Goal: Task Accomplishment & Management: Use online tool/utility

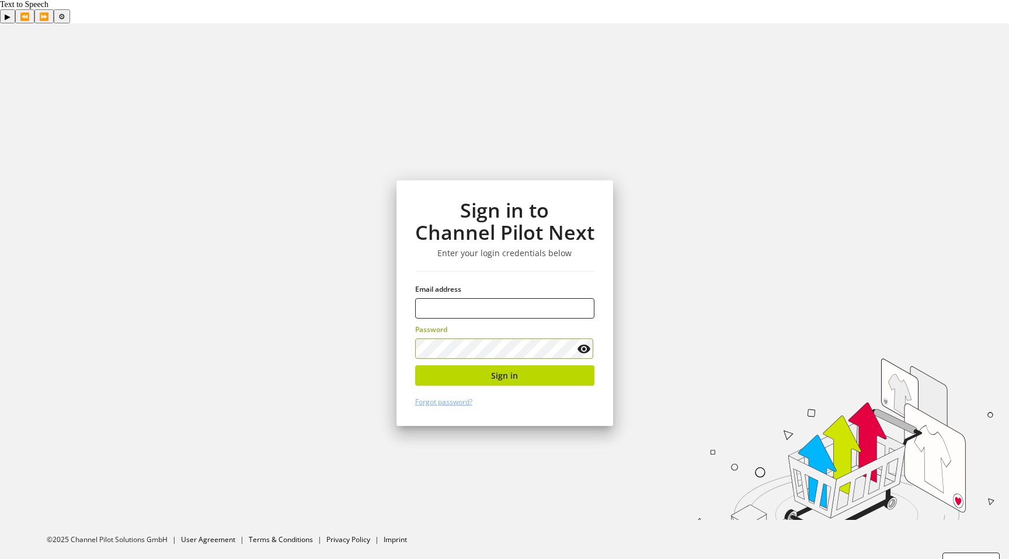
type input "**********"
click at [506, 370] on span "Sign in" at bounding box center [504, 376] width 27 height 12
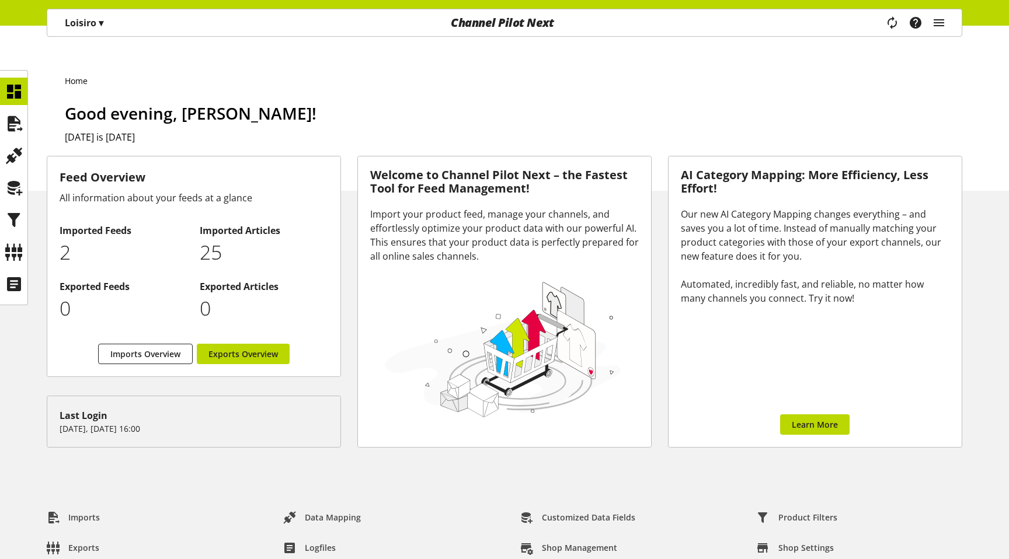
click at [83, 35] on div "Loisiro ▾ All customers ▾ Select customer All customers Shop Settings Shop Mana…" at bounding box center [84, 22] width 74 height 27
click at [85, 32] on div "Loisiro ▾" at bounding box center [84, 22] width 67 height 21
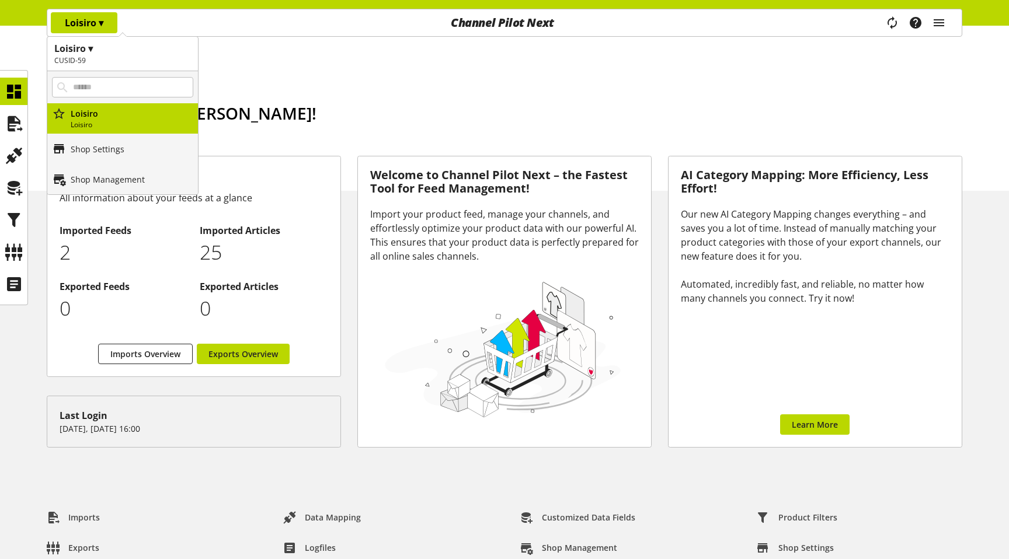
click at [187, 75] on div "main navigation" at bounding box center [122, 87] width 151 height 32
click at [227, 49] on div "Home Good evening, Sigurd Sippel! Today is October 09, 2025" at bounding box center [504, 120] width 1009 height 142
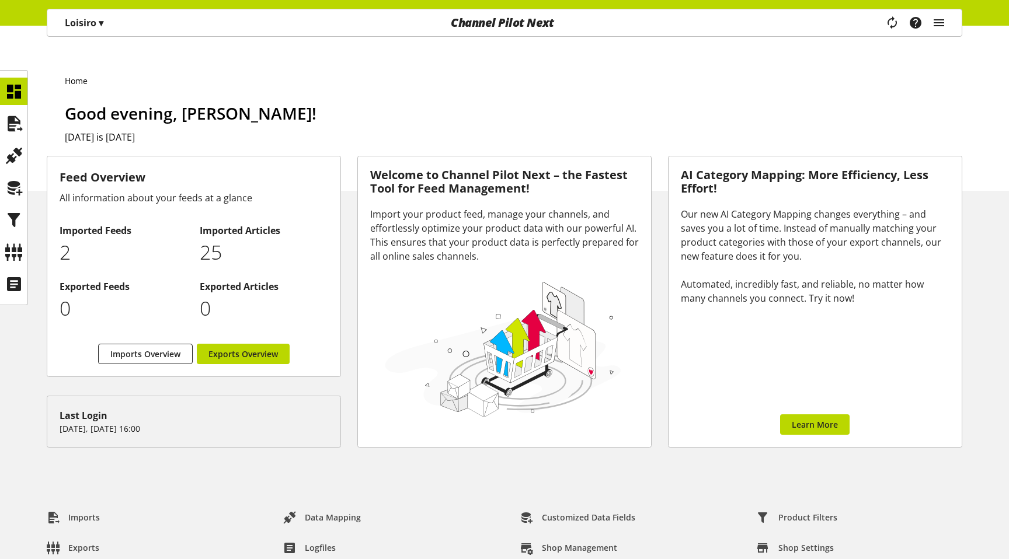
click at [949, 22] on div "Task manager Help center Sigurd Sippel sigurd.sippel@channelpilot.com User Mana…" at bounding box center [920, 22] width 82 height 27
click at [939, 24] on icon "main navigation" at bounding box center [939, 22] width 14 height 21
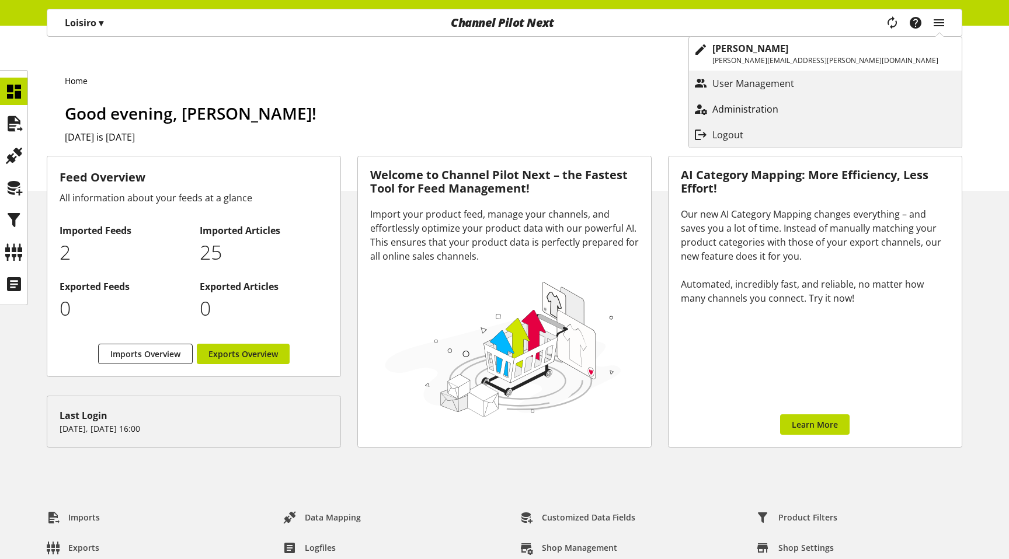
click at [802, 110] on p "Administration" at bounding box center [756, 109] width 89 height 14
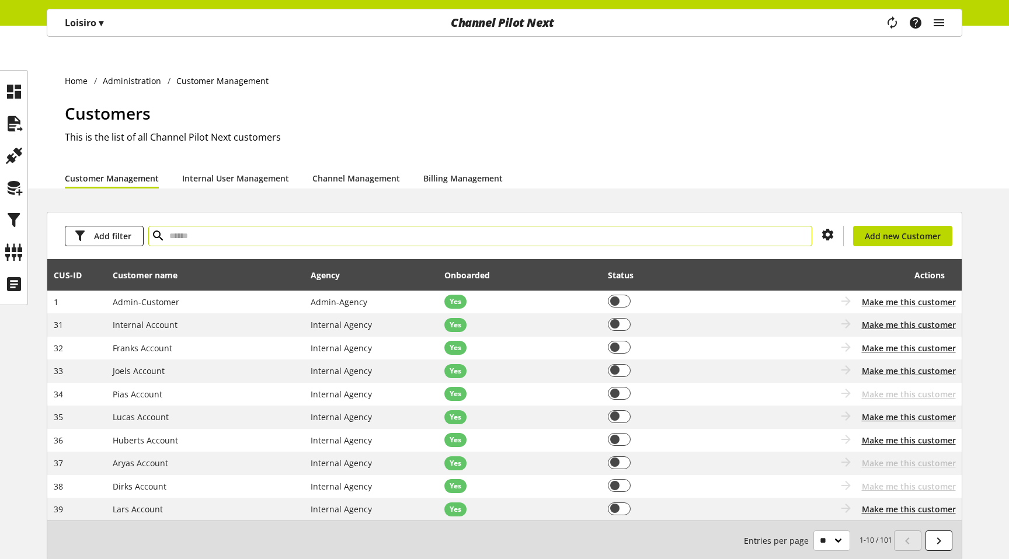
click at [206, 226] on input "text" at bounding box center [480, 236] width 664 height 20
type input "****"
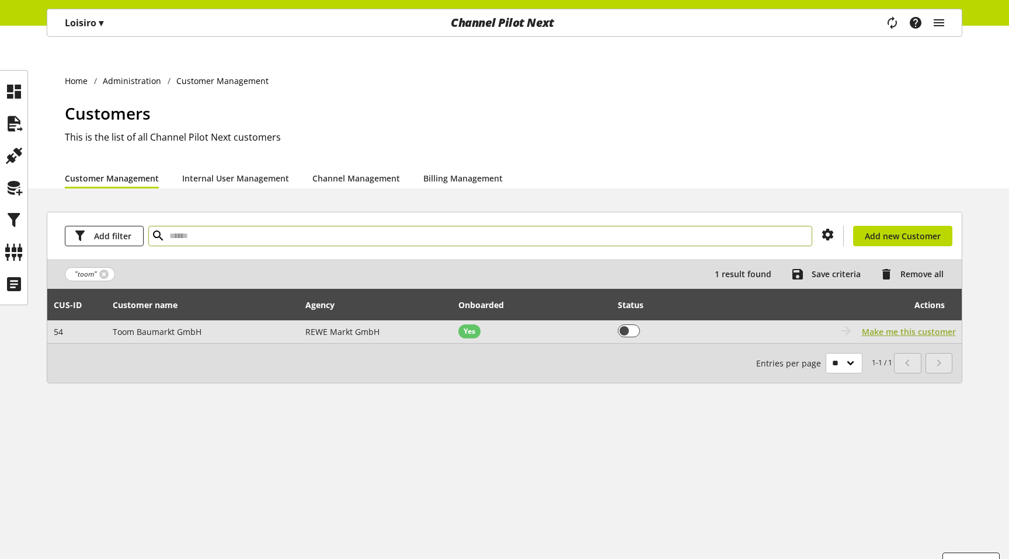
click at [895, 326] on span "Make me this customer" at bounding box center [909, 332] width 94 height 12
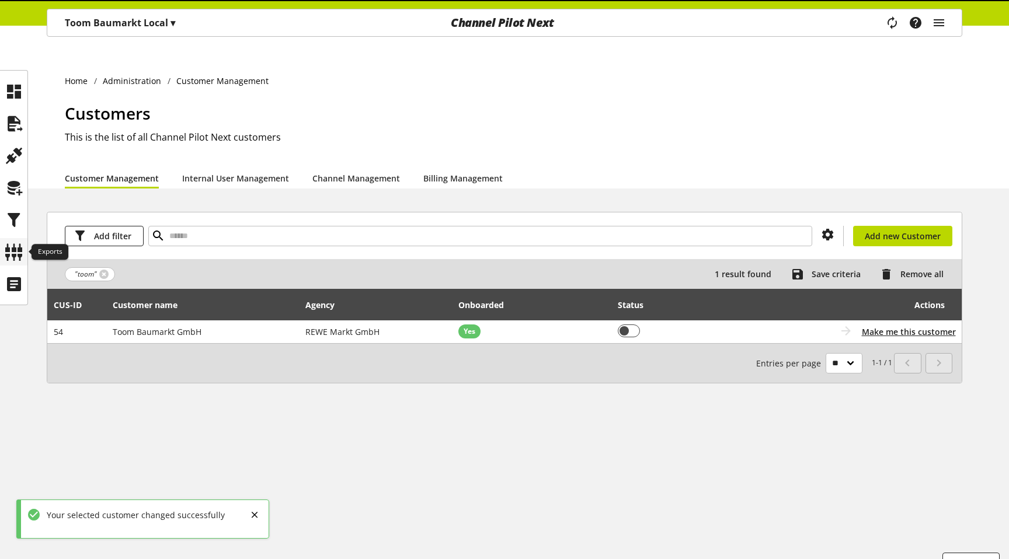
click at [16, 253] on icon at bounding box center [14, 252] width 19 height 23
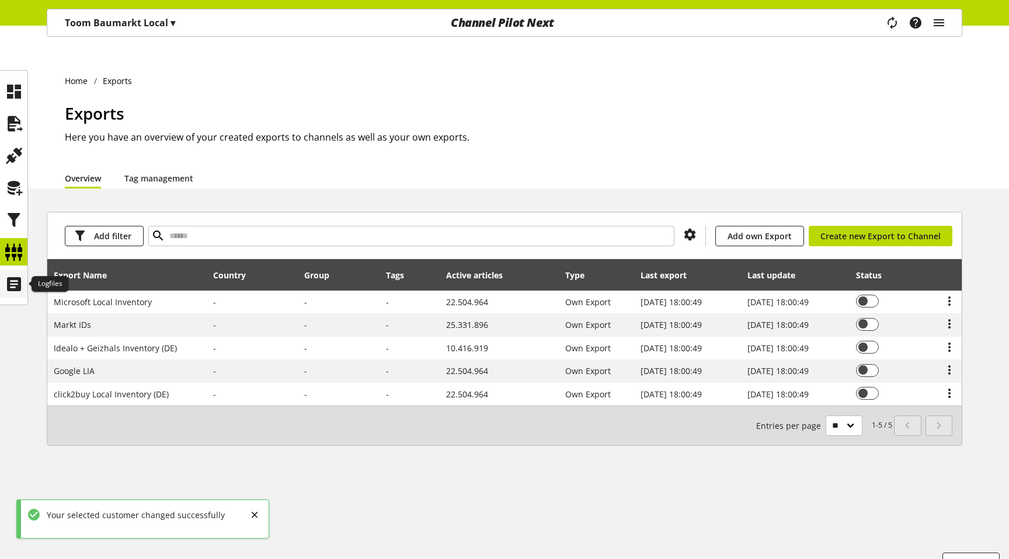
click at [9, 287] on icon at bounding box center [14, 284] width 19 height 23
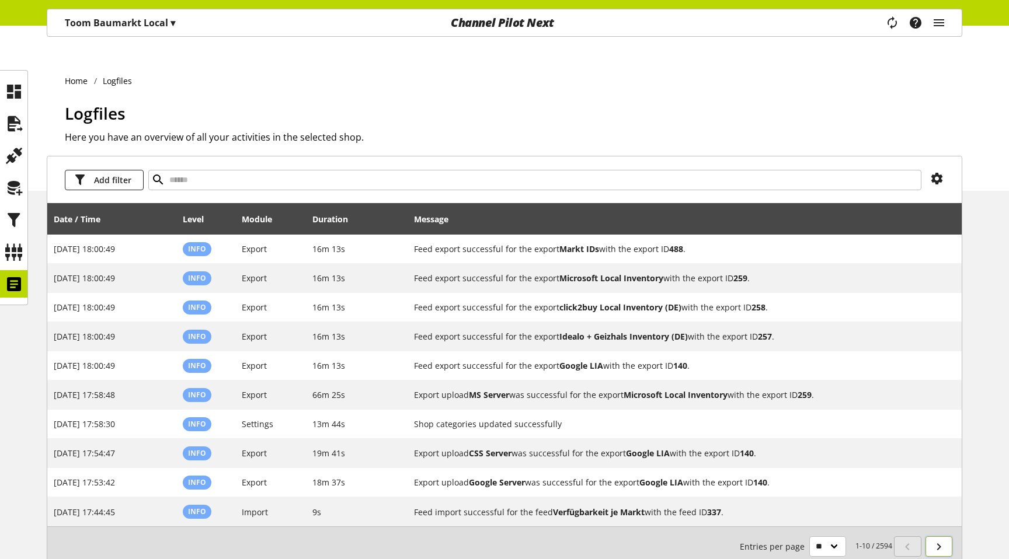
click at [945, 537] on icon at bounding box center [939, 547] width 14 height 21
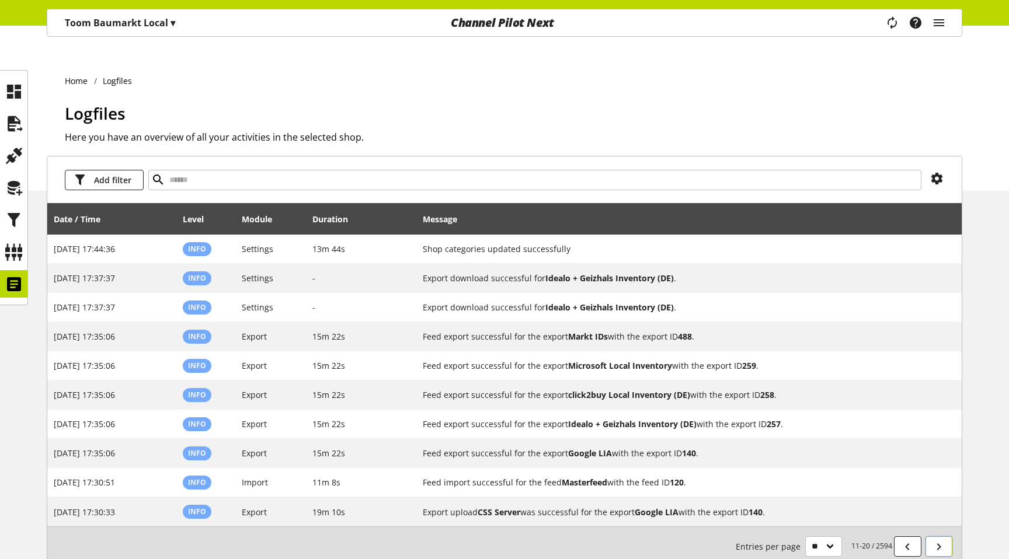
click at [945, 537] on icon at bounding box center [939, 547] width 14 height 21
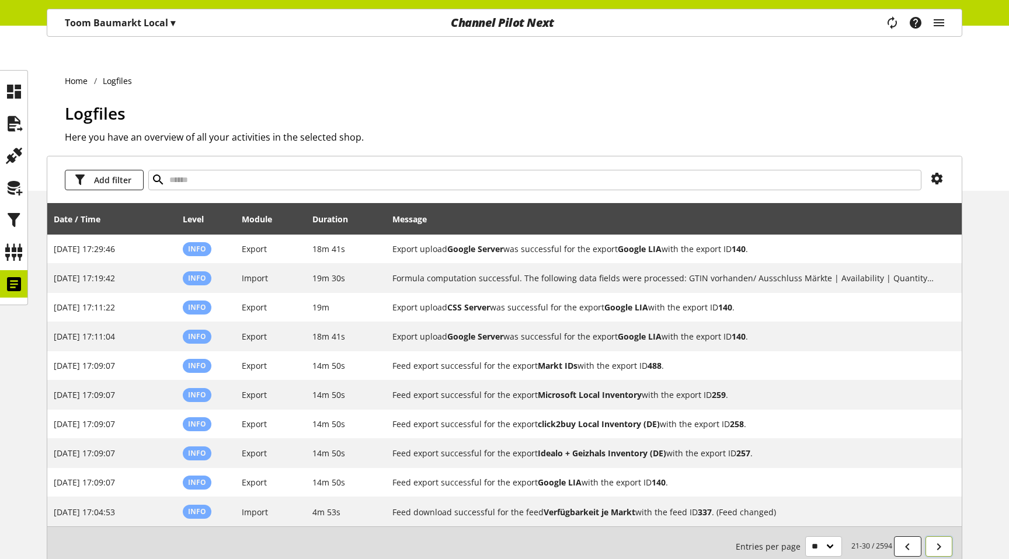
click at [945, 537] on icon at bounding box center [939, 547] width 14 height 21
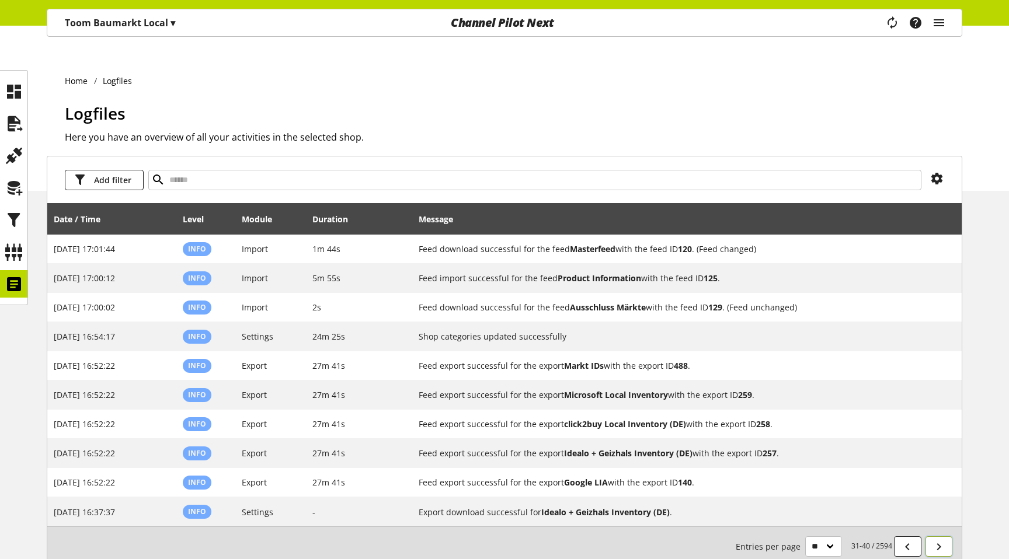
click at [945, 537] on icon at bounding box center [939, 547] width 14 height 21
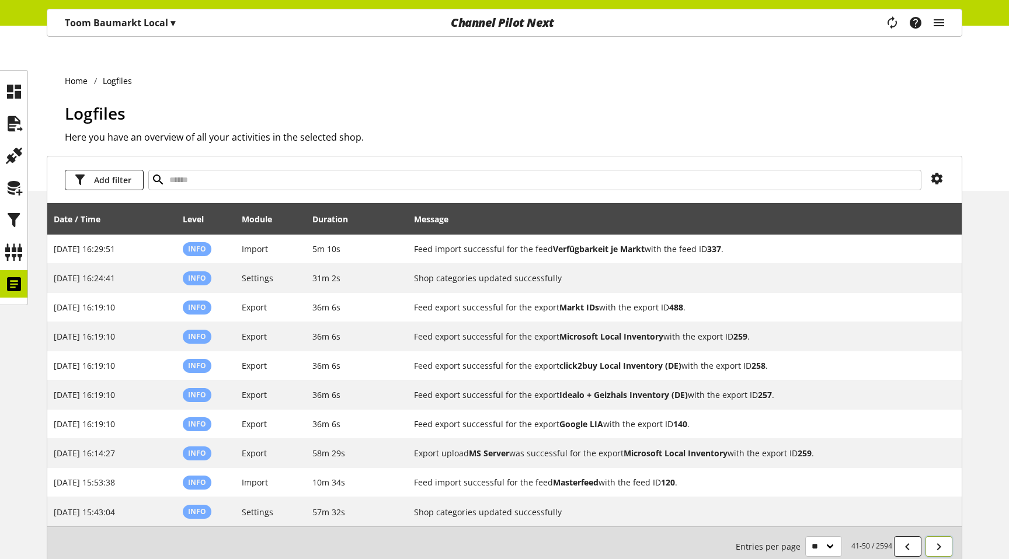
click at [945, 537] on icon at bounding box center [939, 547] width 14 height 21
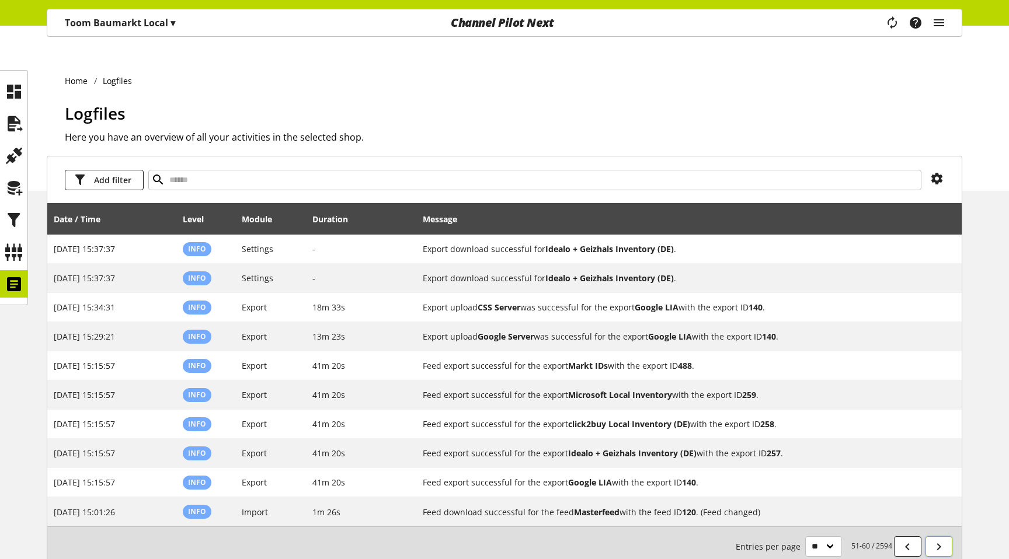
click at [945, 537] on icon at bounding box center [939, 547] width 14 height 21
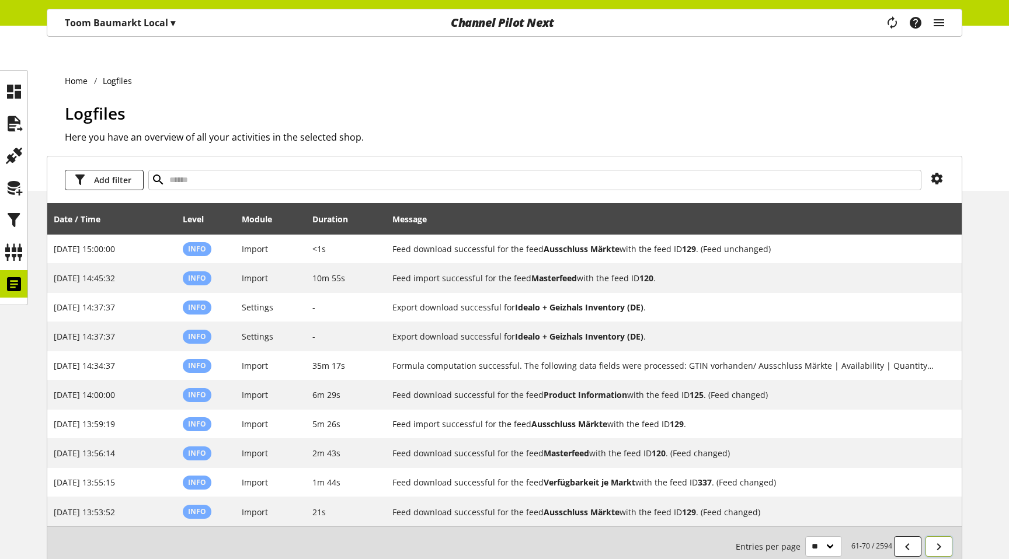
click at [945, 537] on icon at bounding box center [939, 547] width 14 height 21
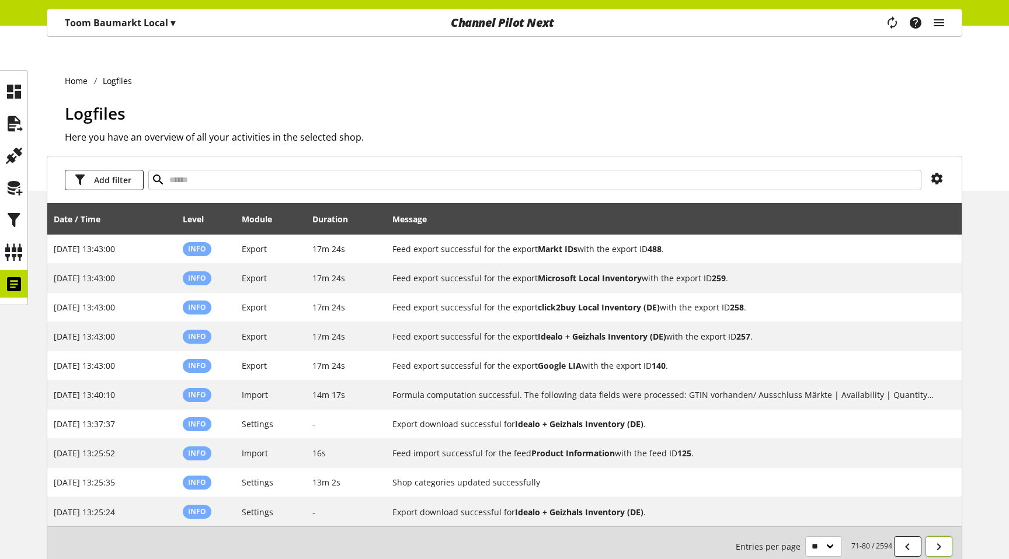
click at [945, 537] on icon at bounding box center [939, 547] width 14 height 21
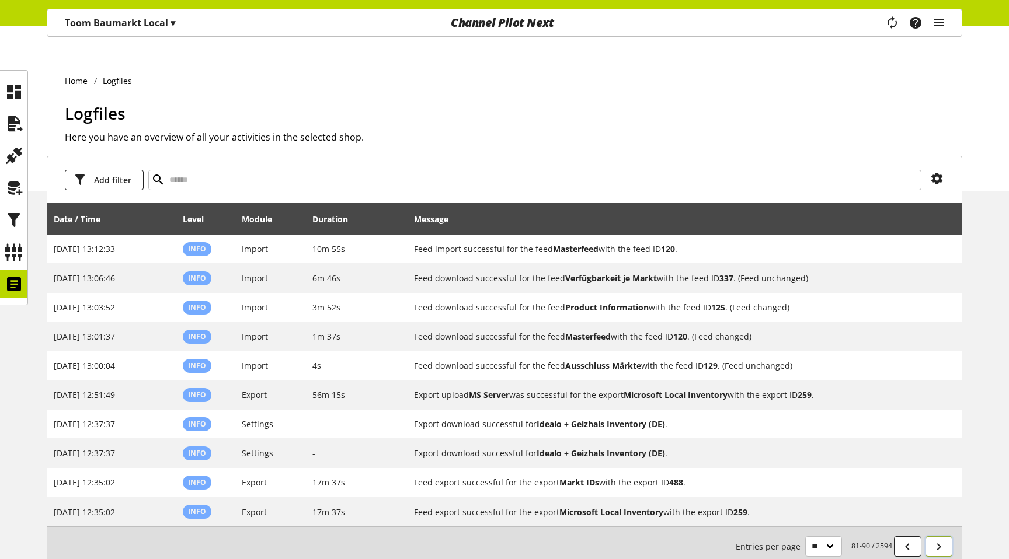
click at [945, 537] on icon at bounding box center [939, 547] width 14 height 21
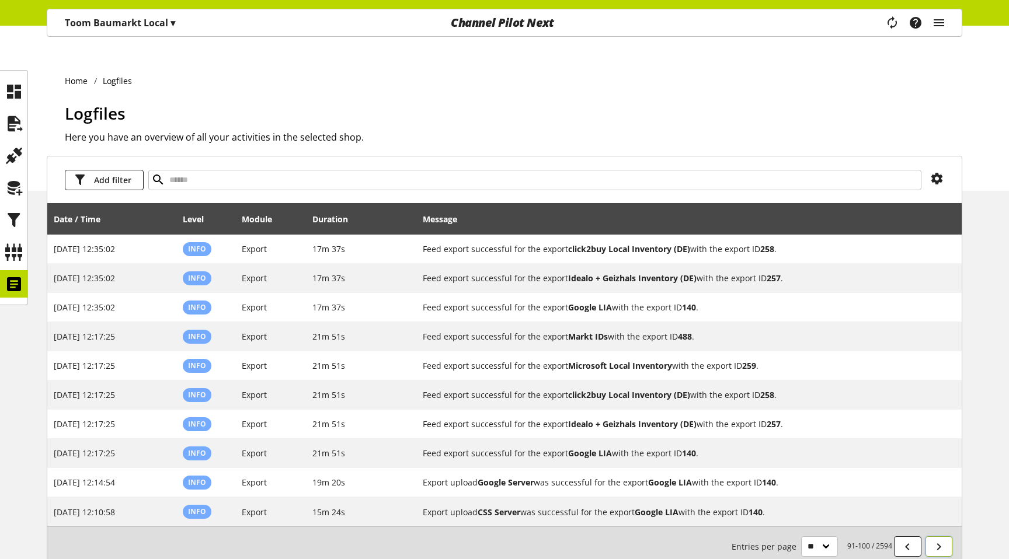
click at [945, 537] on icon at bounding box center [939, 547] width 14 height 21
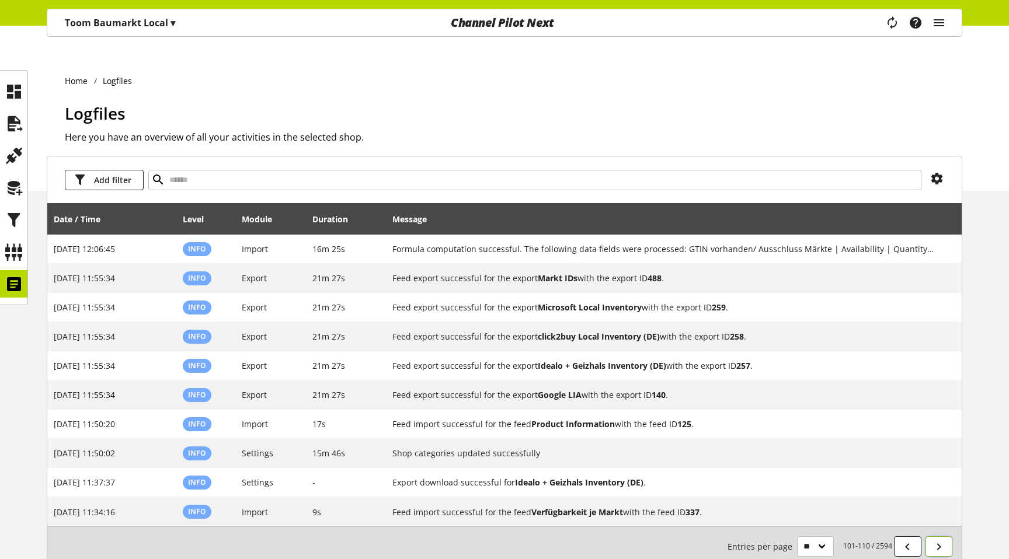
click at [945, 537] on icon at bounding box center [939, 547] width 14 height 21
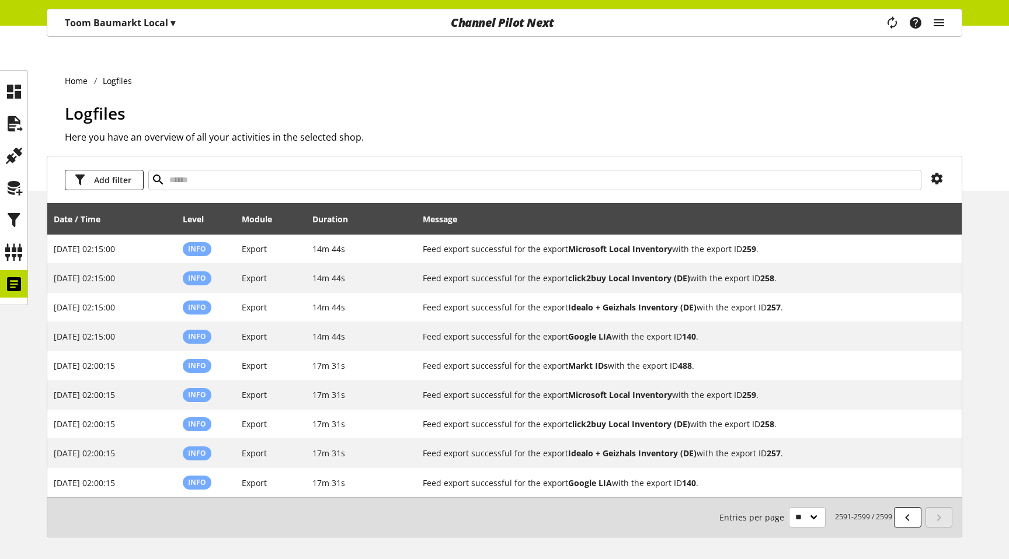
click at [127, 5] on div "Toom Baumarkt Local ▾ All customers ▾ Select customer All customers Shop Settin…" at bounding box center [504, 13] width 1009 height 26
click at [111, 31] on div "Toom Baumarkt Local ▾" at bounding box center [120, 22] width 138 height 21
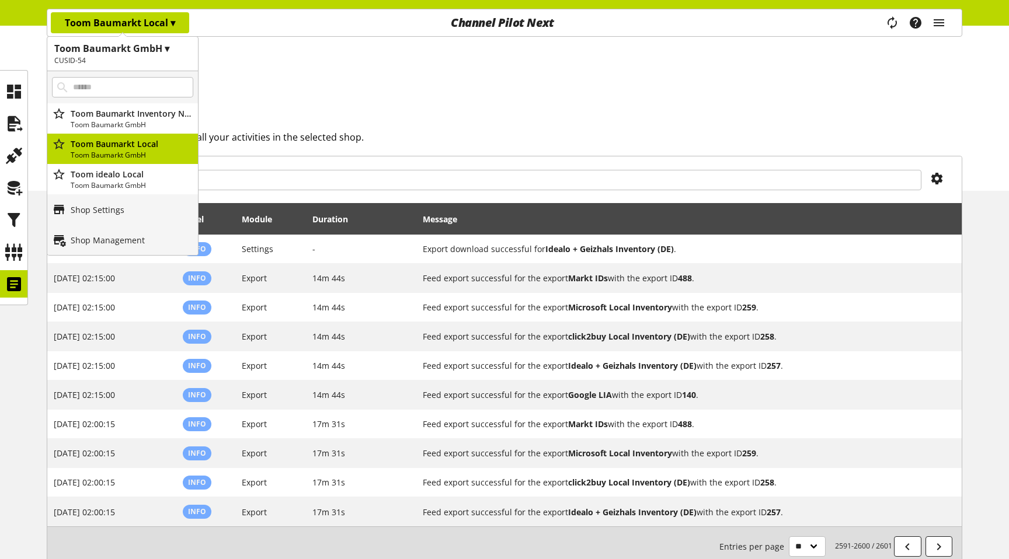
click at [308, 101] on h1 "Logfiles" at bounding box center [513, 113] width 897 height 25
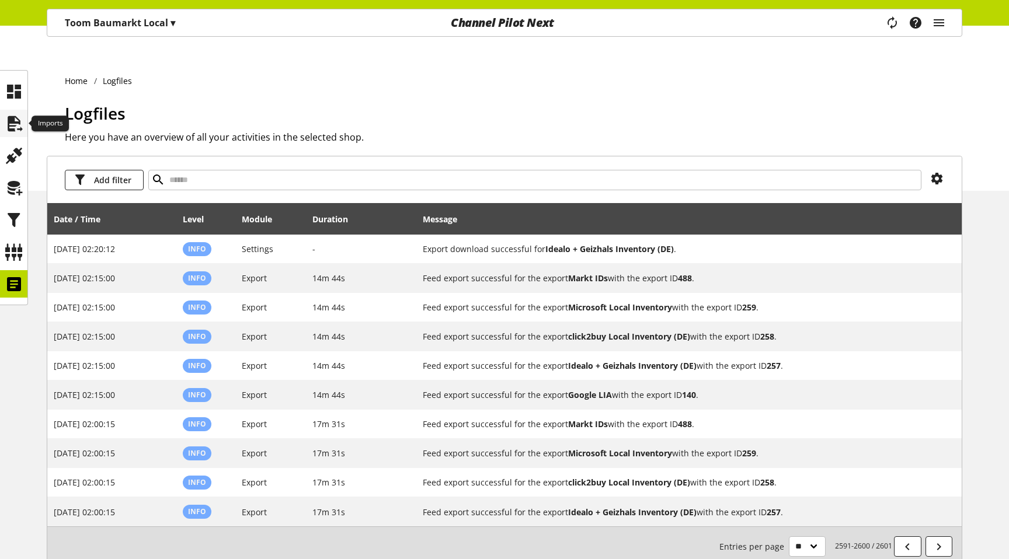
click at [5, 116] on icon at bounding box center [14, 123] width 19 height 23
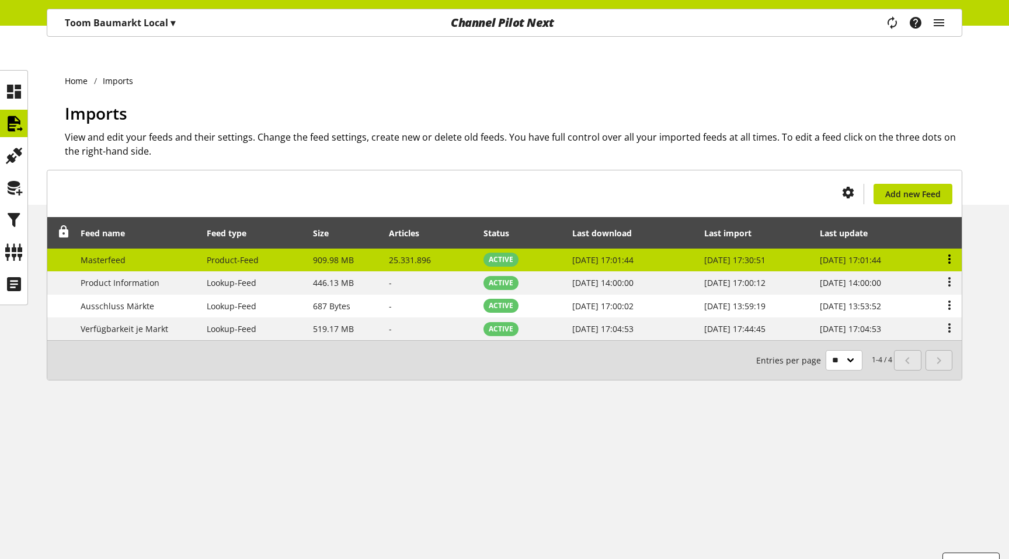
click at [952, 249] on icon at bounding box center [949, 259] width 14 height 21
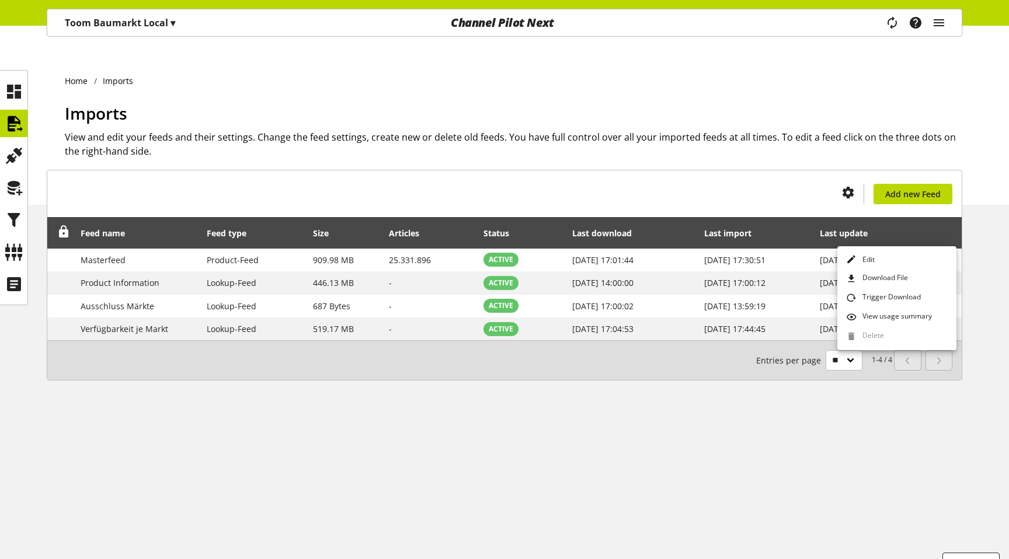
click at [990, 250] on div "You don't have permission to create an import feed. Add new Feed Feed name Feed…" at bounding box center [504, 289] width 1009 height 239
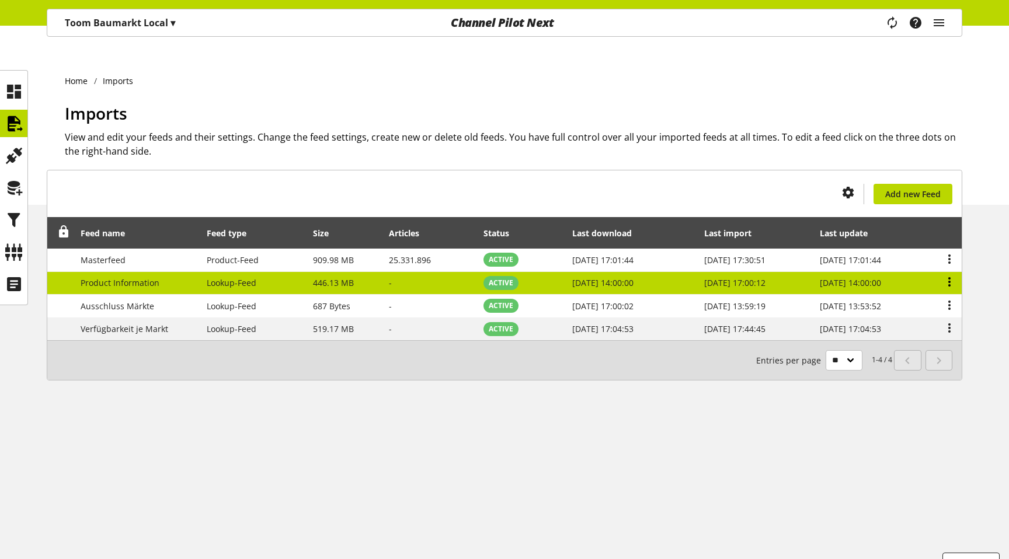
click at [953, 271] on icon at bounding box center [949, 281] width 14 height 21
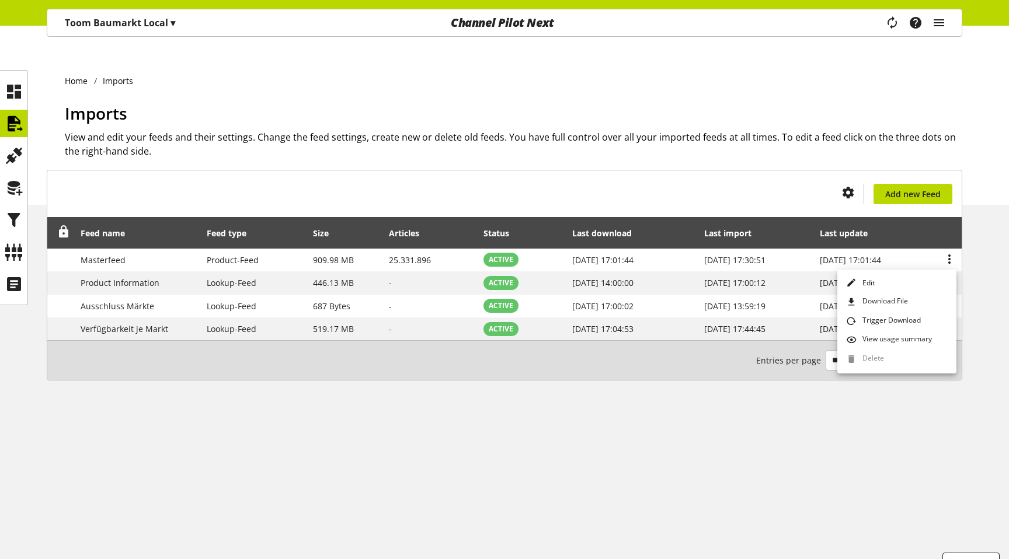
click at [987, 276] on div "You don't have permission to create an import feed. Add new Feed Feed name Feed…" at bounding box center [504, 289] width 1009 height 239
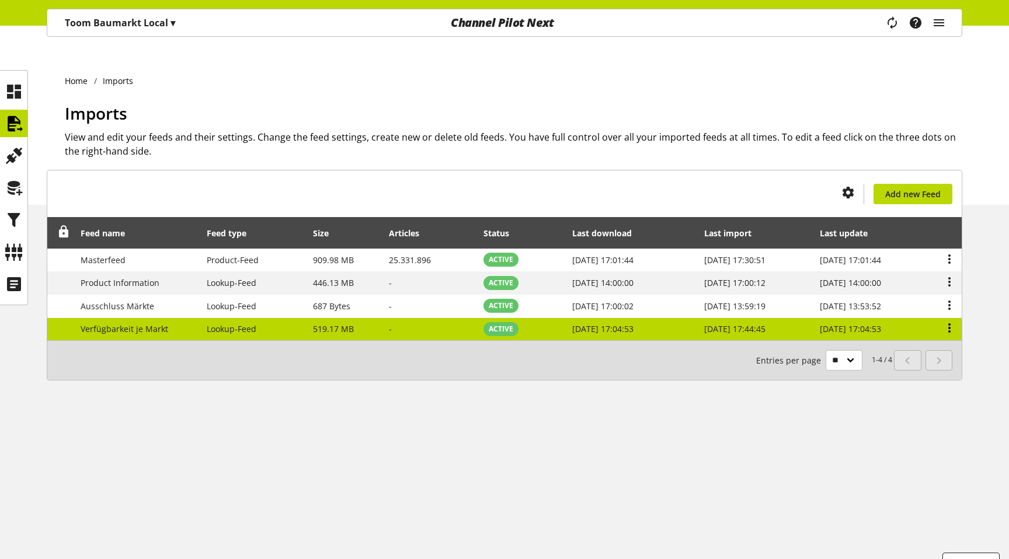
click at [952, 318] on icon at bounding box center [949, 328] width 14 height 21
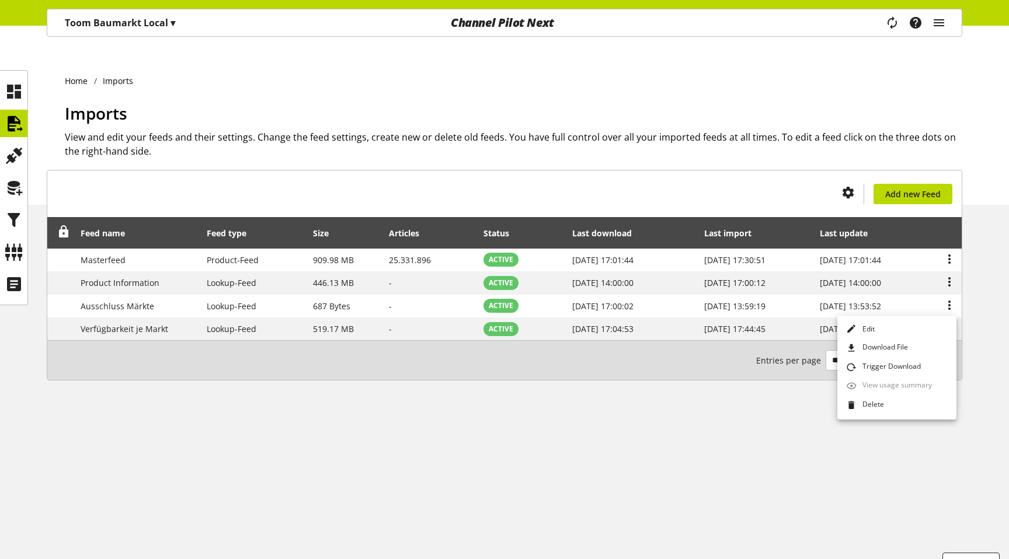
click at [982, 299] on div "You don't have permission to create an import feed. Add new Feed Feed name Feed…" at bounding box center [504, 289] width 1009 height 239
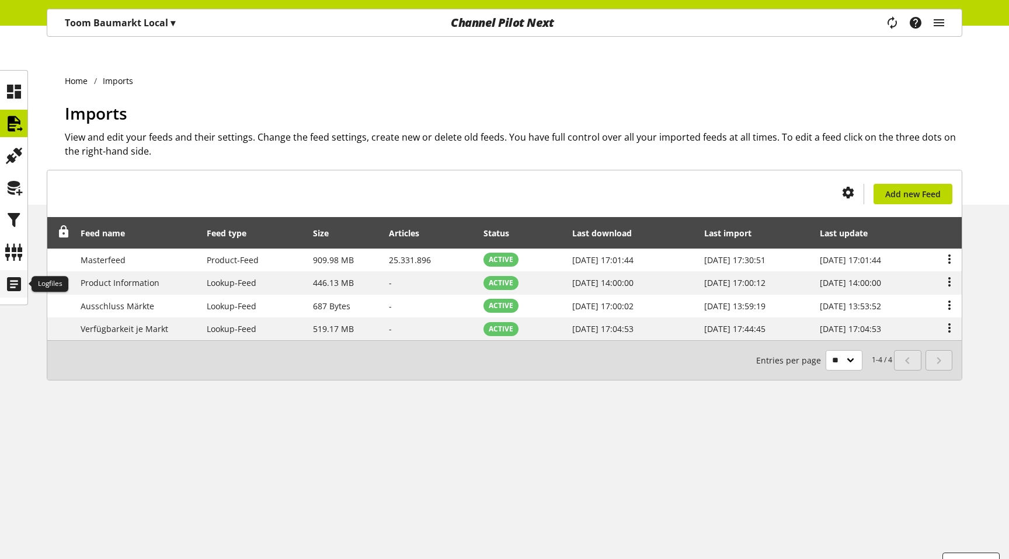
click at [18, 287] on icon at bounding box center [14, 284] width 19 height 23
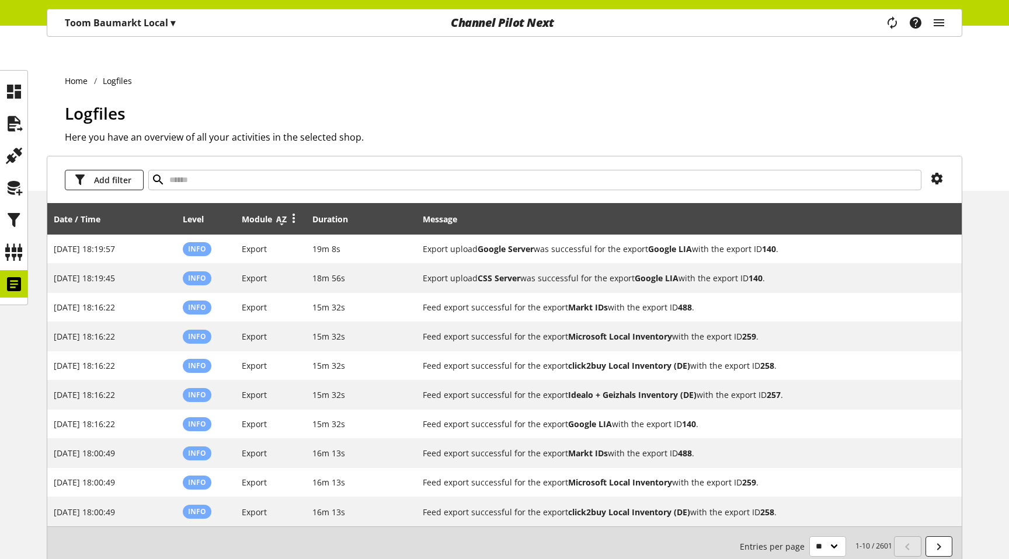
click at [280, 209] on icon at bounding box center [281, 219] width 14 height 21
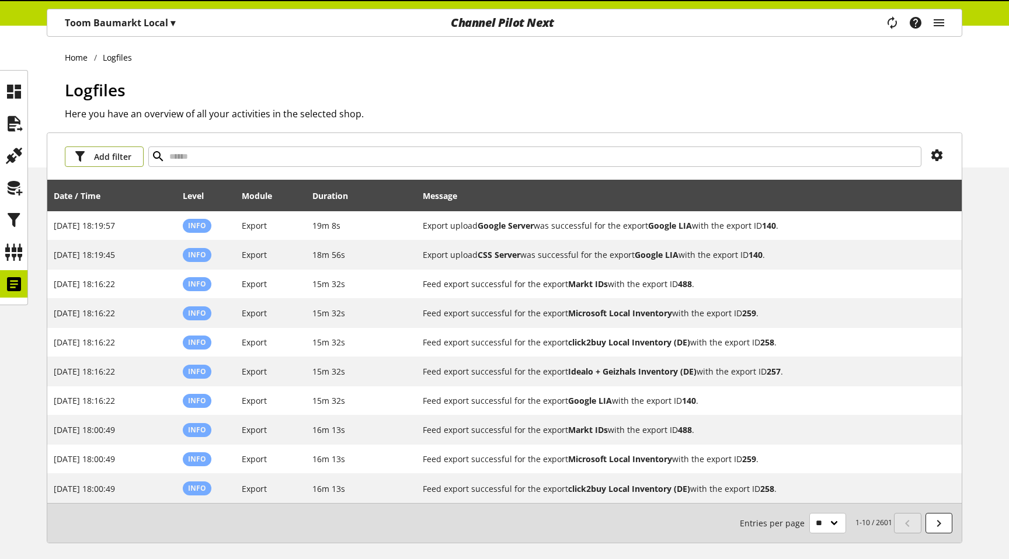
click at [76, 159] on icon "button" at bounding box center [80, 156] width 14 height 21
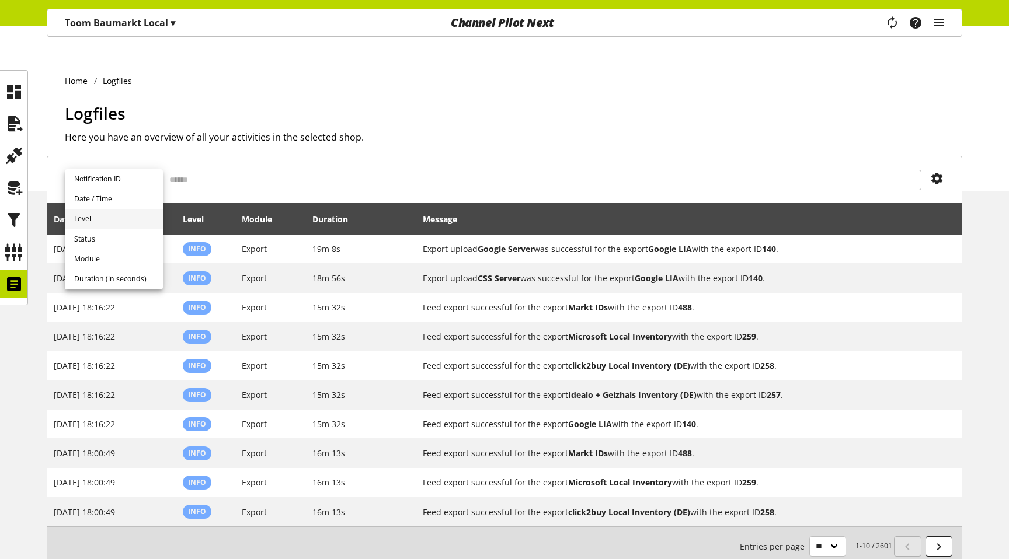
click at [96, 215] on link "Level" at bounding box center [114, 219] width 98 height 20
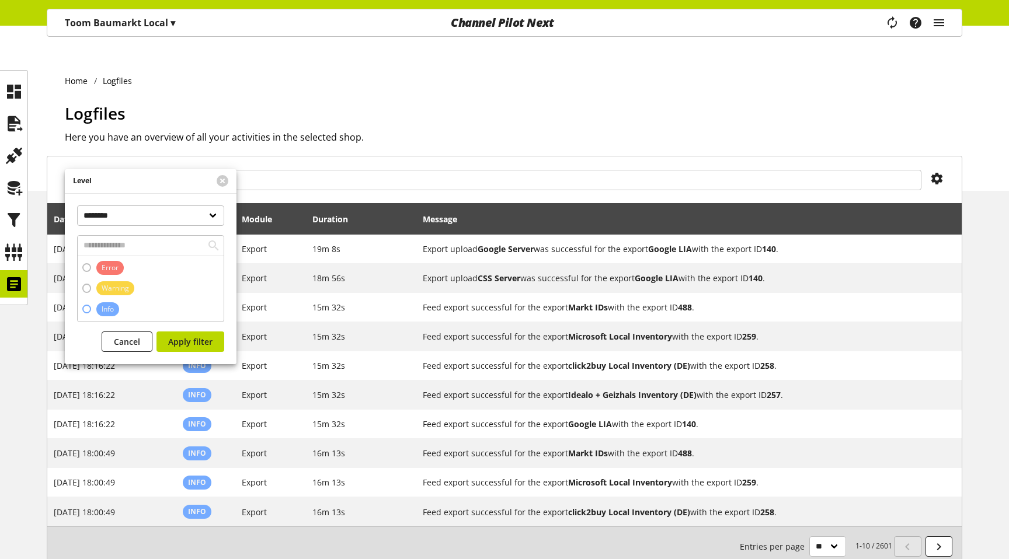
click at [87, 306] on span at bounding box center [86, 309] width 9 height 9
click at [116, 336] on span "Cancel" at bounding box center [127, 342] width 26 height 12
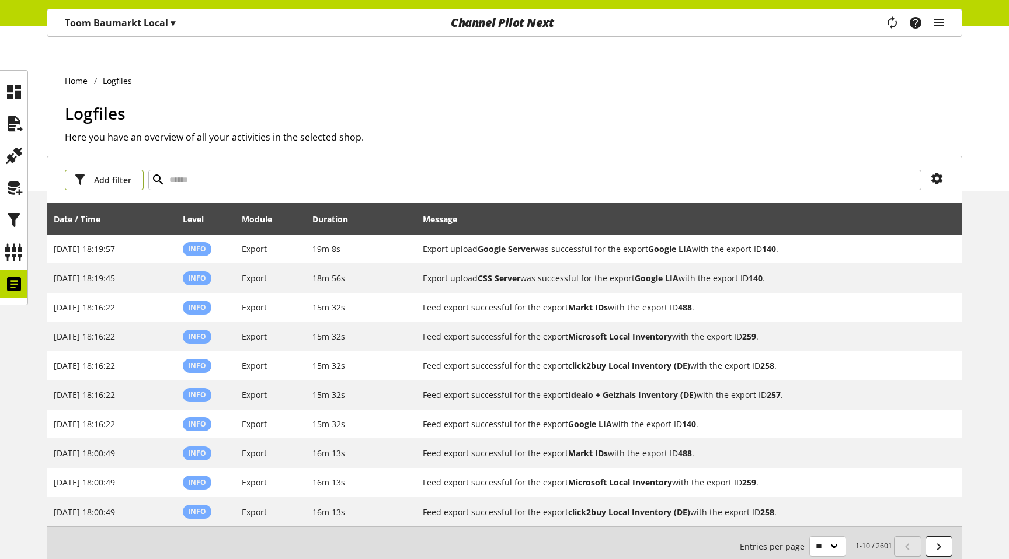
click at [109, 170] on button "Add filter" at bounding box center [104, 180] width 79 height 20
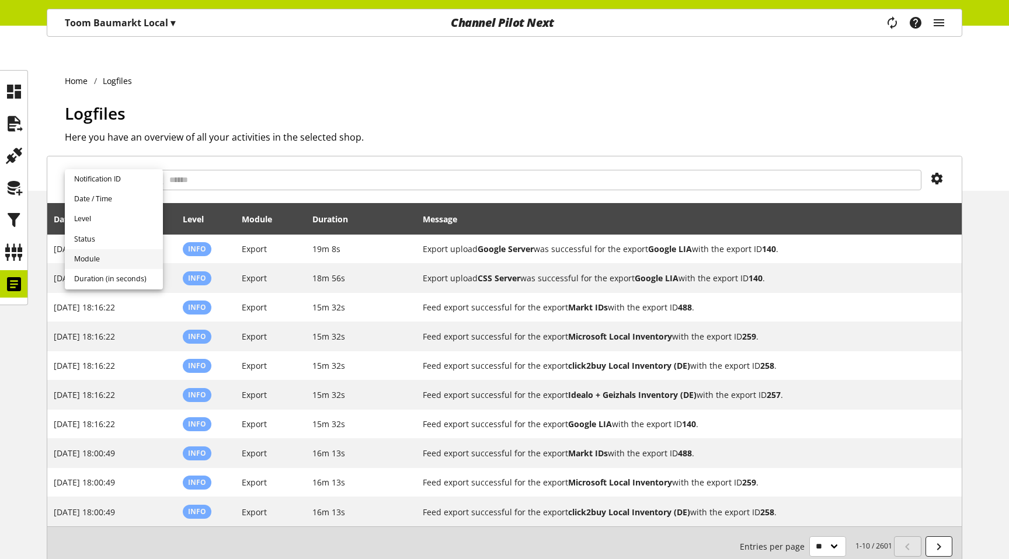
click at [94, 254] on span "Module" at bounding box center [87, 259] width 26 height 11
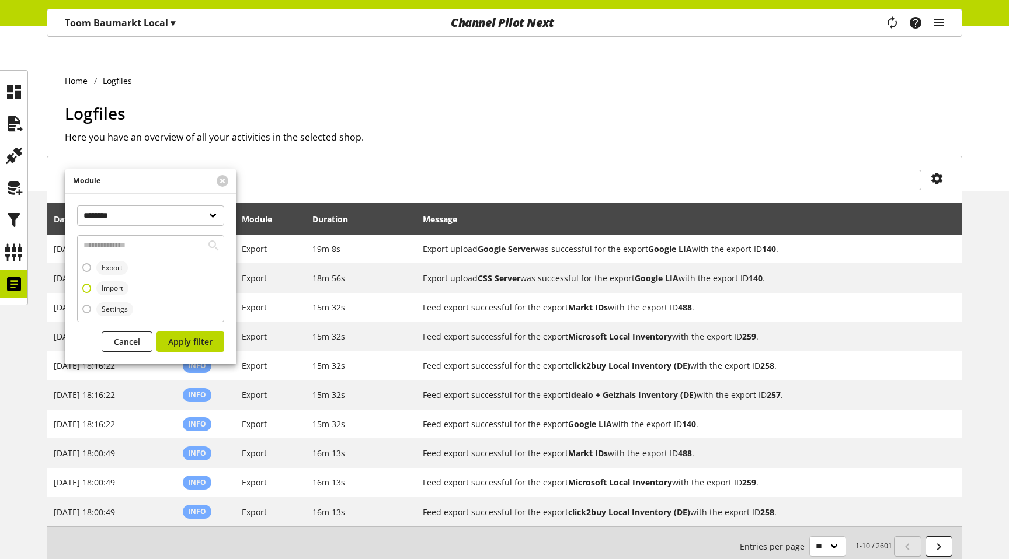
click at [96, 284] on span "Import" at bounding box center [109, 288] width 37 height 14
click at [207, 344] on span "Apply filter" at bounding box center [190, 342] width 44 height 12
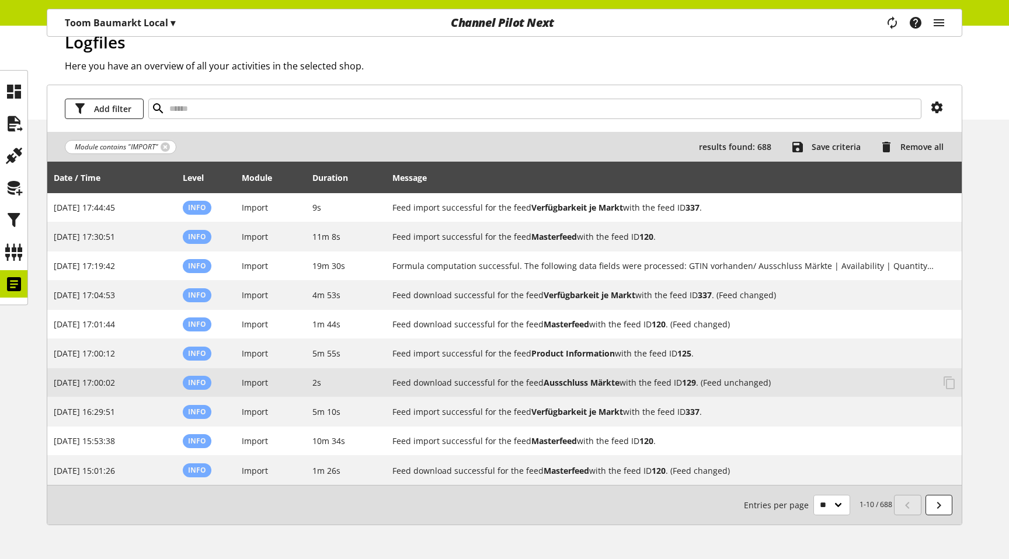
scroll to position [72, 0]
